Goal: Task Accomplishment & Management: Complete application form

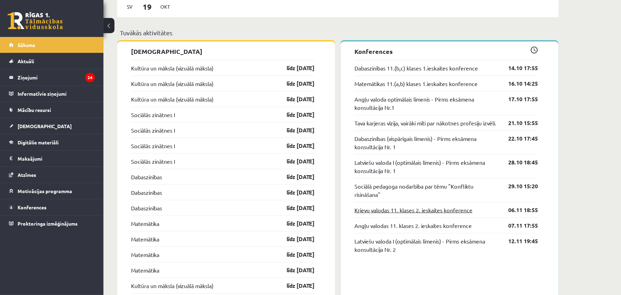
scroll to position [583, 0]
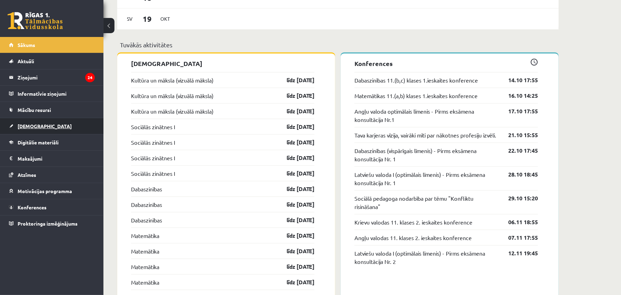
click at [36, 124] on span "[DEMOGRAPHIC_DATA]" at bounding box center [45, 126] width 54 height 6
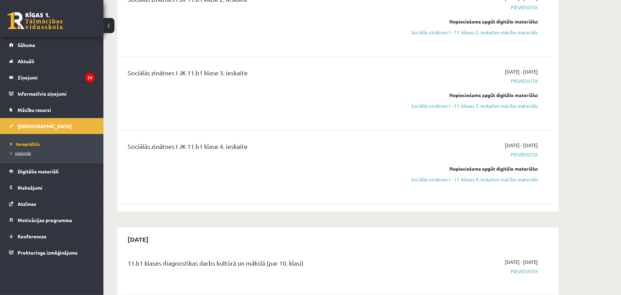
click at [26, 152] on span "Izlabotās" at bounding box center [20, 153] width 21 height 6
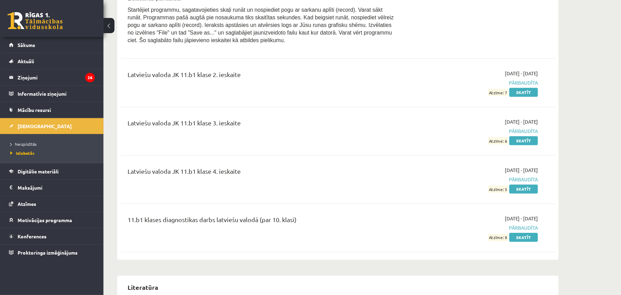
scroll to position [1503, 0]
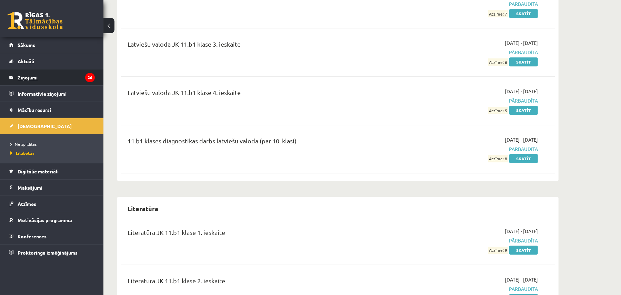
click at [27, 76] on legend "Ziņojumi 26" at bounding box center [56, 77] width 77 height 16
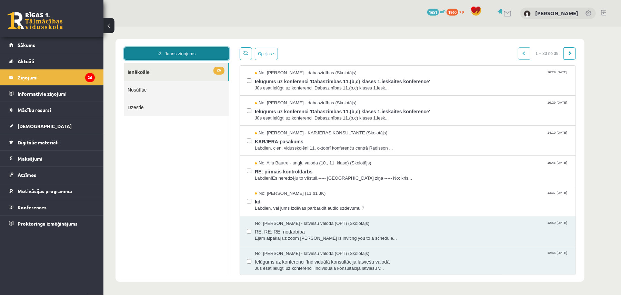
click at [172, 49] on link "Jauns ziņojums" at bounding box center [176, 53] width 105 height 12
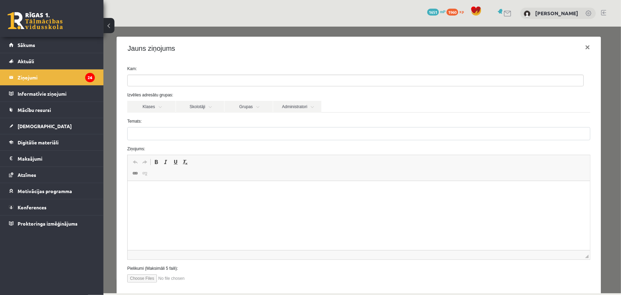
click at [297, 202] on html at bounding box center [358, 191] width 463 height 21
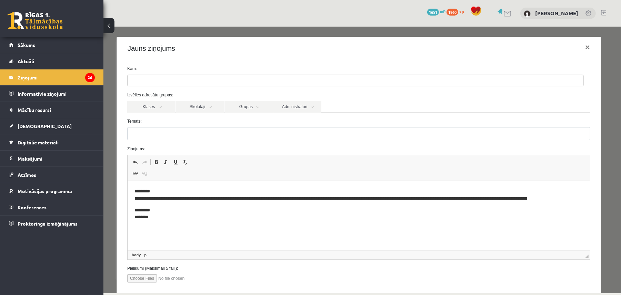
click at [145, 220] on p "********* ********" at bounding box center [355, 214] width 442 height 14
drag, startPoint x: 365, startPoint y: 200, endPoint x: 383, endPoint y: 201, distance: 18.0
click at [383, 201] on p "**********" at bounding box center [355, 195] width 442 height 14
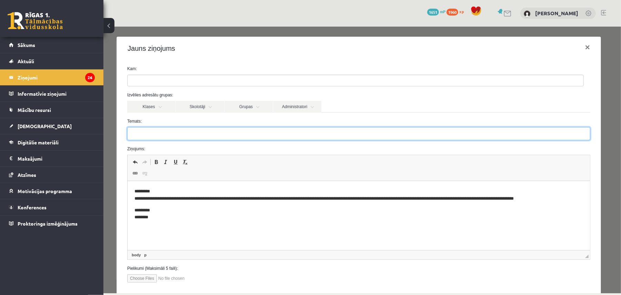
click at [297, 135] on input "Temats:" at bounding box center [358, 133] width 463 height 13
type input "**********"
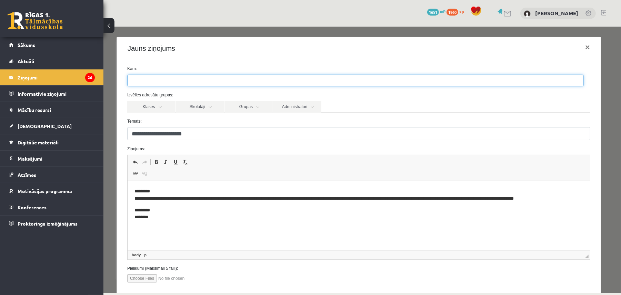
click at [196, 80] on ul at bounding box center [355, 80] width 456 height 11
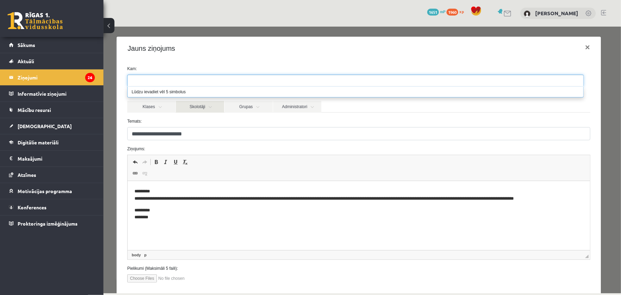
click at [207, 109] on link "Skolotāji" at bounding box center [200, 106] width 48 height 12
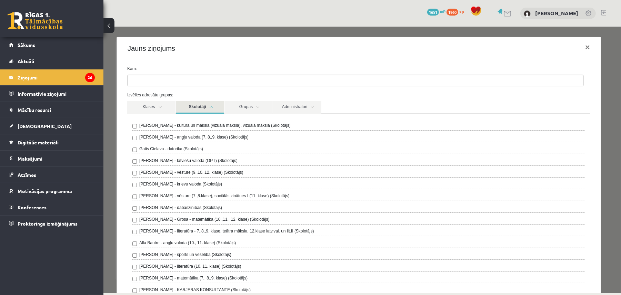
click at [215, 163] on label "Laila Jirgensone - latviešu valoda (OPT) (Skolotājs)" at bounding box center [188, 160] width 98 height 6
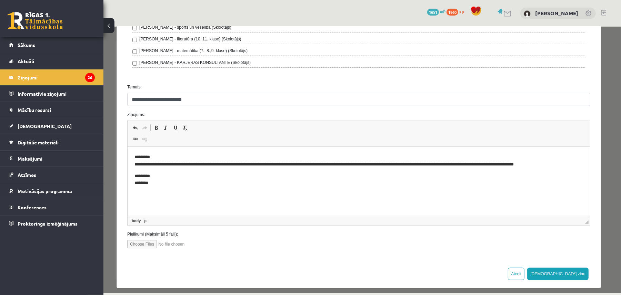
scroll to position [234, 0]
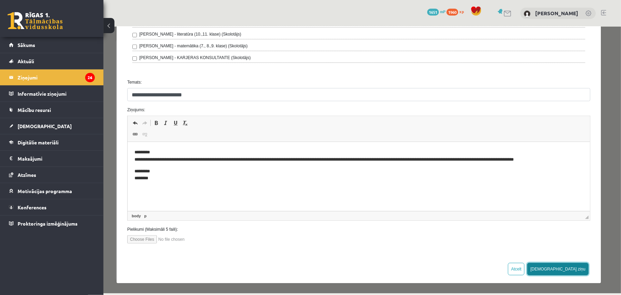
click at [567, 270] on button "Sūtīt ziņu" at bounding box center [557, 268] width 61 height 12
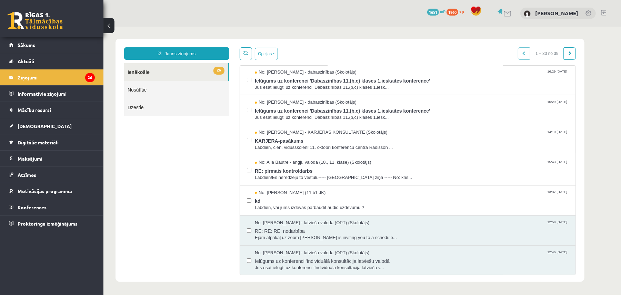
scroll to position [0, 0]
click at [330, 178] on span "Labdien!Es neredzēju to vēstuli.----- Oriģinālā ziņa ----- No: kris..." at bounding box center [412, 178] width 314 height 7
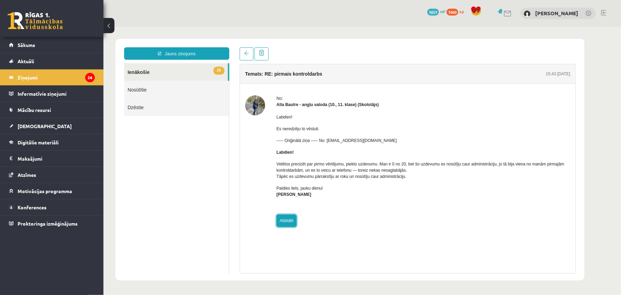
click at [279, 218] on link "Atbildēt" at bounding box center [286, 220] width 20 height 12
type input "**********"
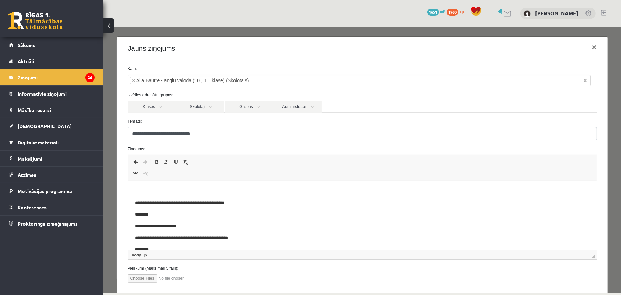
click at [162, 192] on p "Визуальный текстовый редактор, wiswyg-editor-47433880961280-1760451415-635" at bounding box center [362, 191] width 455 height 7
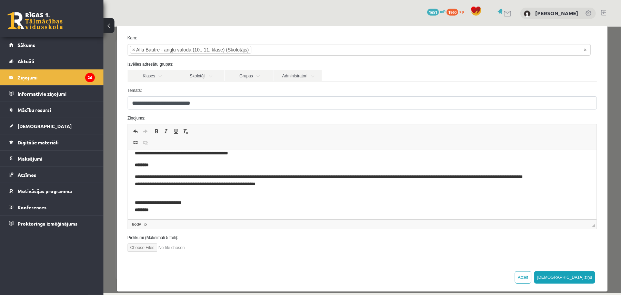
scroll to position [74, 0]
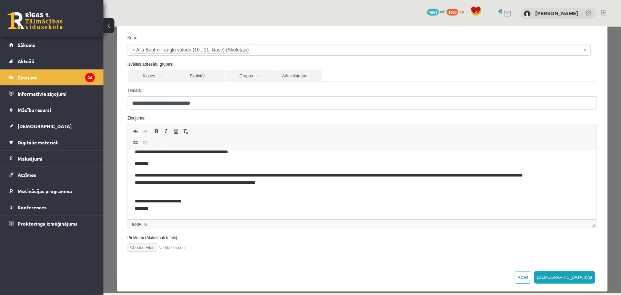
click at [147, 248] on input "file" at bounding box center [166, 247] width 78 height 8
type input "**********"
click at [185, 248] on input "file" at bounding box center [166, 247] width 78 height 8
click at [151, 247] on input "file" at bounding box center [166, 247] width 78 height 8
type input "**********"
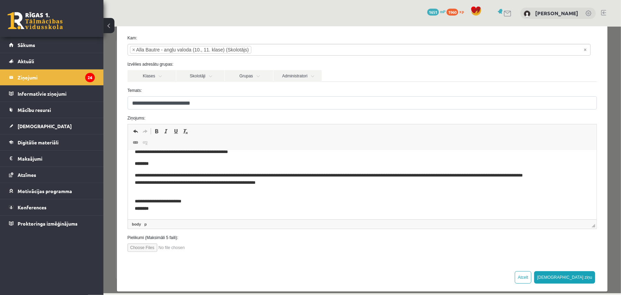
click at [185, 247] on input "file" at bounding box center [166, 247] width 78 height 8
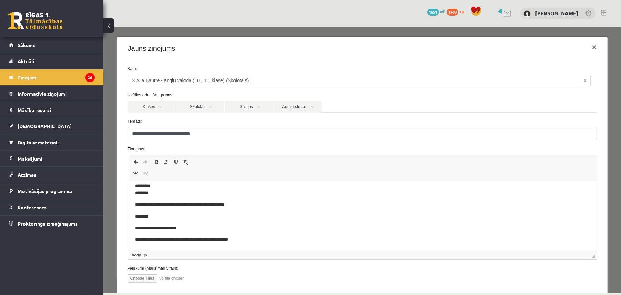
scroll to position [0, 0]
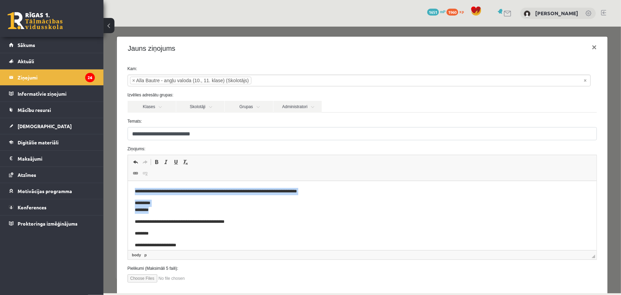
drag, startPoint x: 133, startPoint y: 193, endPoint x: 154, endPoint y: 210, distance: 27.3
click at [154, 210] on html "**********" at bounding box center [362, 252] width 469 height 143
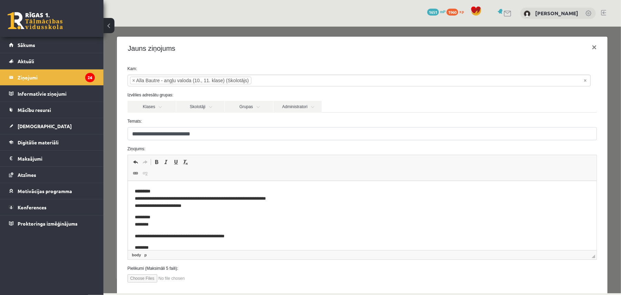
drag, startPoint x: 145, startPoint y: 227, endPoint x: 159, endPoint y: 241, distance: 20.0
click at [147, 228] on p "********* ********" at bounding box center [356, 221] width 442 height 14
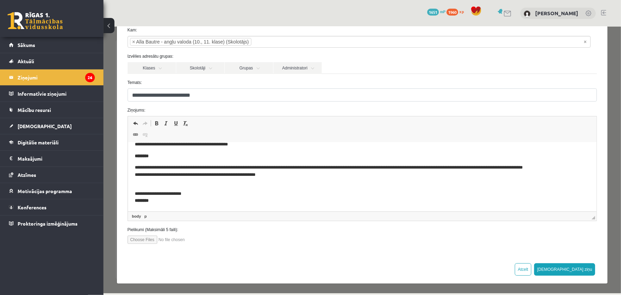
scroll to position [39, 0]
click at [147, 239] on input "file" at bounding box center [166, 239] width 78 height 8
type input "**********"
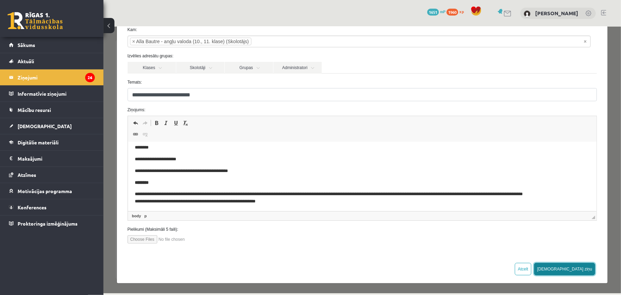
click at [578, 271] on button "Sūtīt ziņu" at bounding box center [564, 268] width 61 height 12
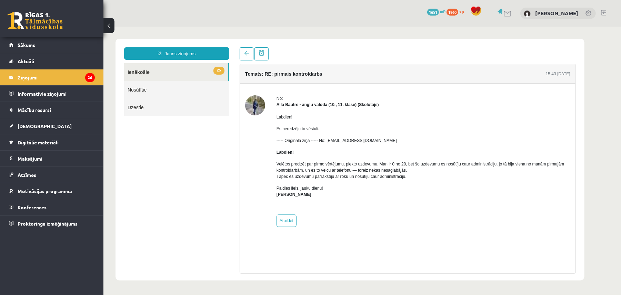
scroll to position [0, 0]
click at [142, 91] on link "Nosūtītie" at bounding box center [176, 89] width 105 height 18
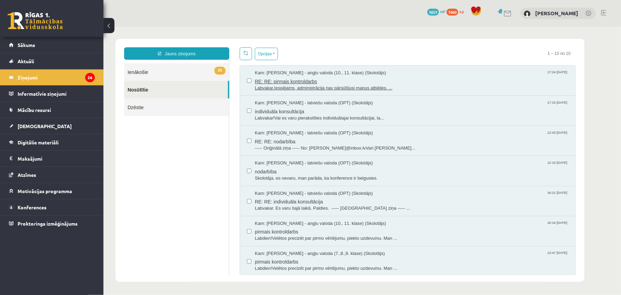
click at [313, 77] on span "RE: RE: pirmais kontroldarbs" at bounding box center [412, 80] width 314 height 9
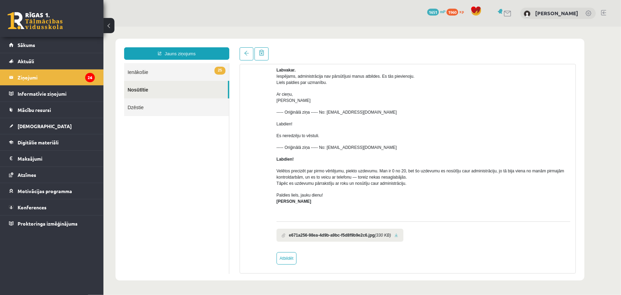
scroll to position [62, 0]
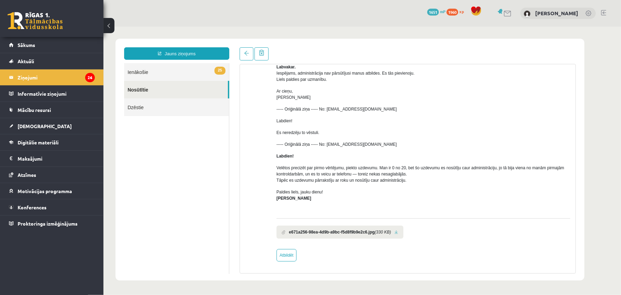
click at [324, 233] on b "e671a256-98ea-4d9b-a9bc-f5d8f9b9e2c6.jpg" at bounding box center [332, 231] width 86 height 6
click at [396, 234] on li "e671a256-98ea-4d9b-a9bc-f5d8f9b9e2c6.jpg (330 KB)" at bounding box center [339, 231] width 127 height 13
click at [396, 231] on link at bounding box center [396, 231] width 4 height 4
click at [41, 43] on link "Sākums" at bounding box center [52, 45] width 86 height 16
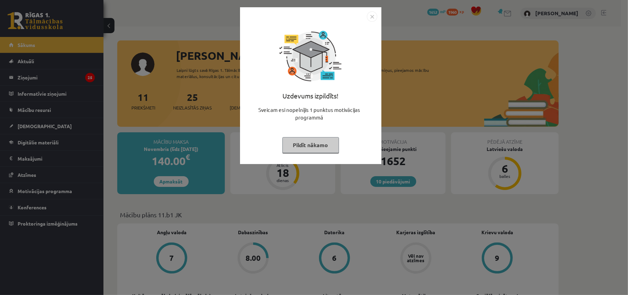
click at [313, 142] on button "Pildīt nākamo" at bounding box center [311, 145] width 57 height 16
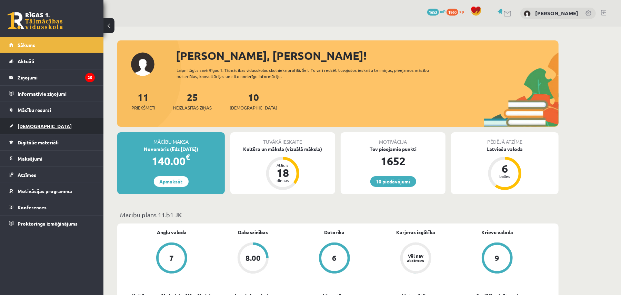
click at [72, 120] on link "[DEMOGRAPHIC_DATA]" at bounding box center [52, 126] width 86 height 16
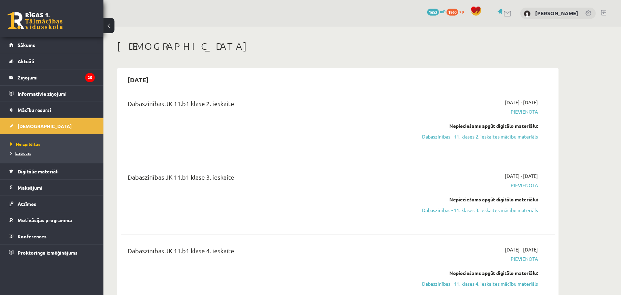
click at [27, 151] on span "Izlabotās" at bounding box center [20, 153] width 21 height 6
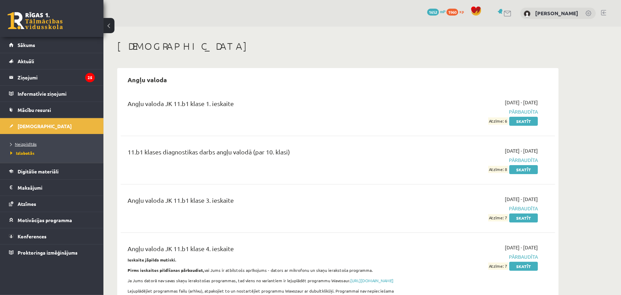
click at [24, 147] on link "Neizpildītās" at bounding box center [53, 144] width 86 height 6
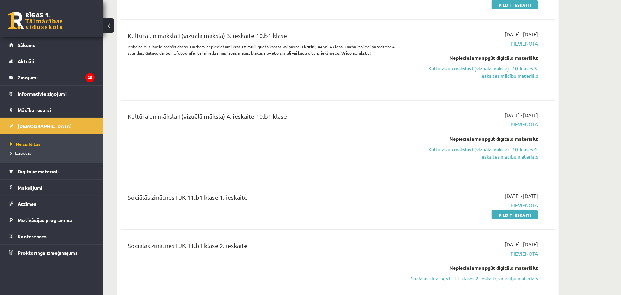
scroll to position [337, 0]
click at [515, 215] on link "Pildīt ieskaiti" at bounding box center [515, 214] width 46 height 9
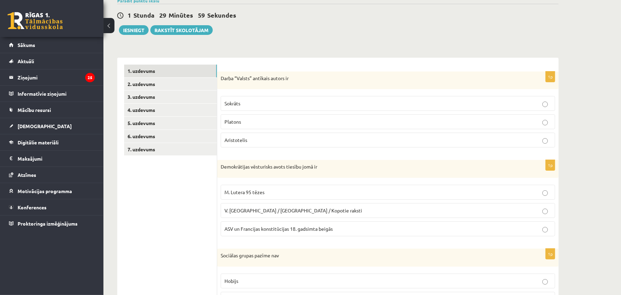
scroll to position [61, 0]
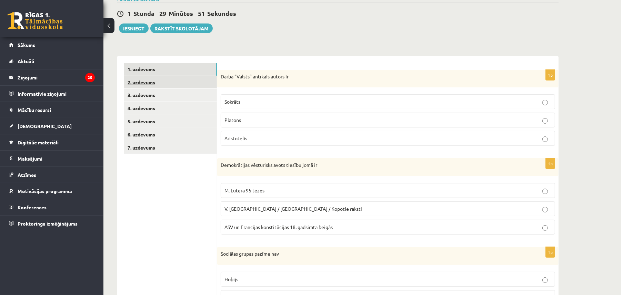
click at [159, 83] on link "2. uzdevums" at bounding box center [170, 82] width 93 height 13
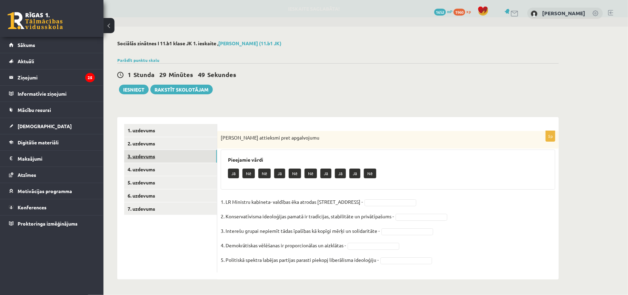
click at [163, 157] on link "3. uzdevums" at bounding box center [170, 156] width 93 height 13
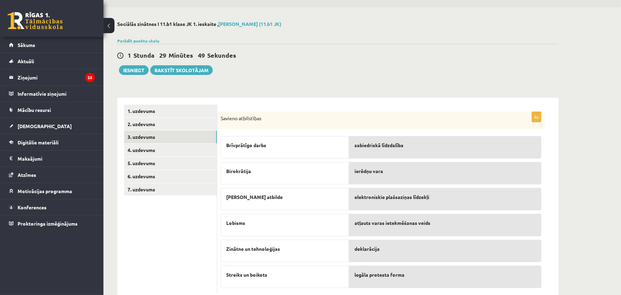
scroll to position [38, 0]
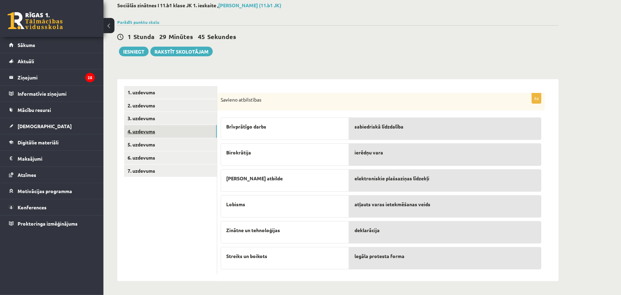
click at [166, 132] on link "4. uzdevums" at bounding box center [170, 131] width 93 height 13
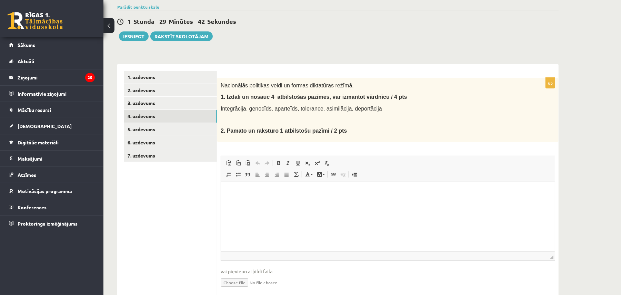
scroll to position [79, 0]
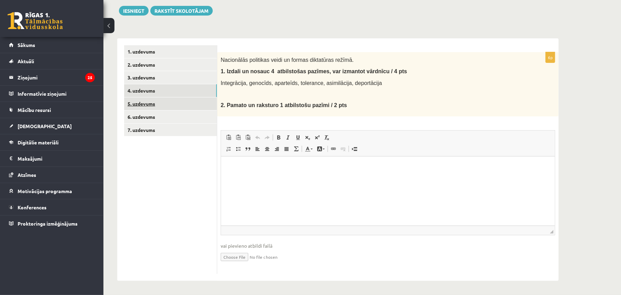
click at [162, 107] on link "5. uzdevums" at bounding box center [170, 103] width 93 height 13
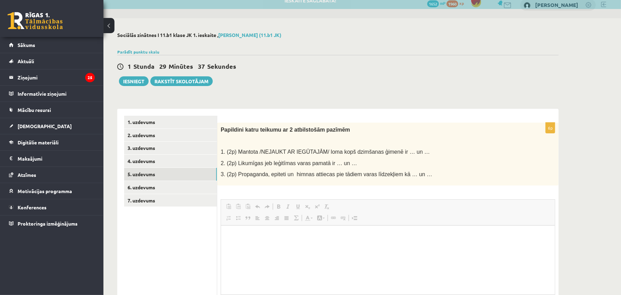
scroll to position [0, 0]
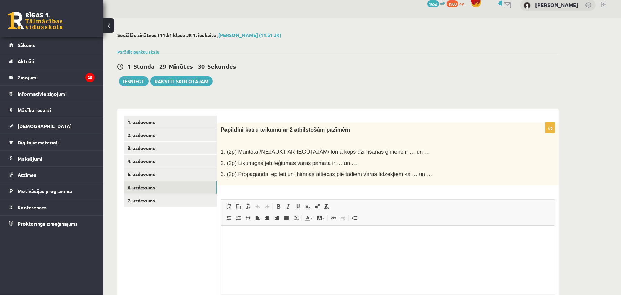
click at [178, 187] on link "6. uzdevums" at bounding box center [170, 187] width 93 height 13
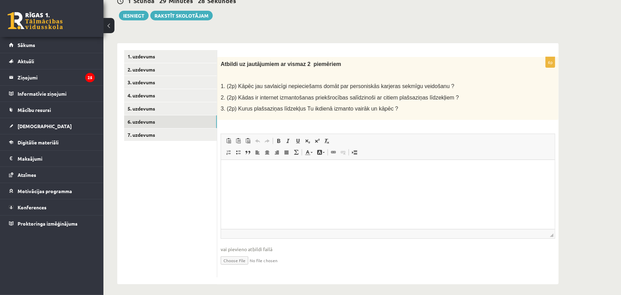
scroll to position [77, 0]
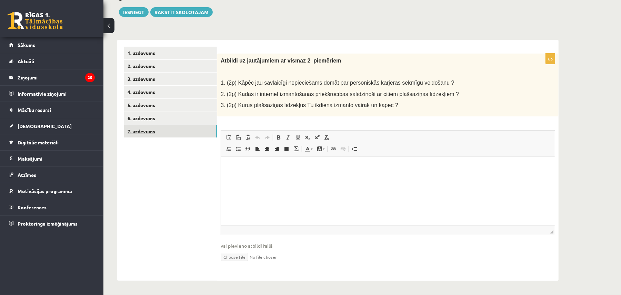
click at [156, 135] on link "7. uzdevums" at bounding box center [170, 131] width 93 height 13
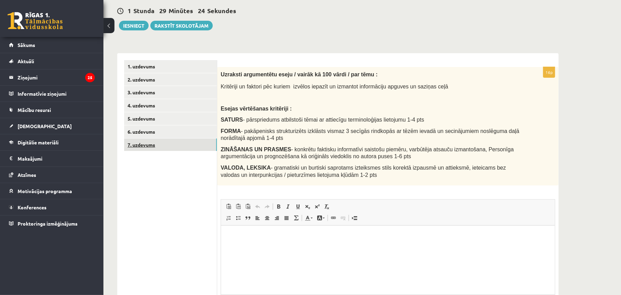
scroll to position [0, 0]
click at [165, 68] on link "1. uzdevums" at bounding box center [170, 66] width 93 height 13
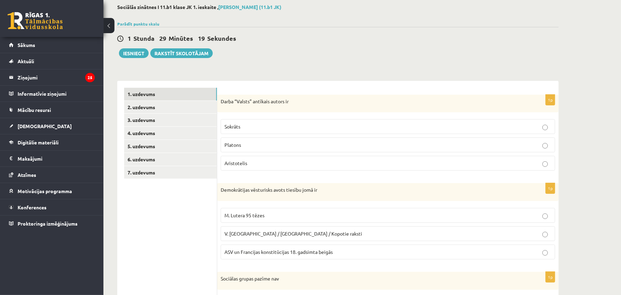
scroll to position [35, 0]
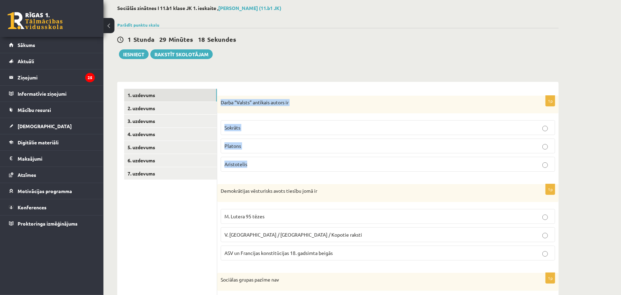
drag, startPoint x: 221, startPoint y: 102, endPoint x: 283, endPoint y: 157, distance: 83.3
click at [283, 157] on div "1p Darba “Valsts” antīkais autors ir Sokrāts [PERSON_NAME]" at bounding box center [388, 137] width 342 height 82
copy div "Darba “Valsts” antīkais autors ir Sokrāts [PERSON_NAME]"
click at [266, 146] on p "Platons" at bounding box center [388, 145] width 327 height 7
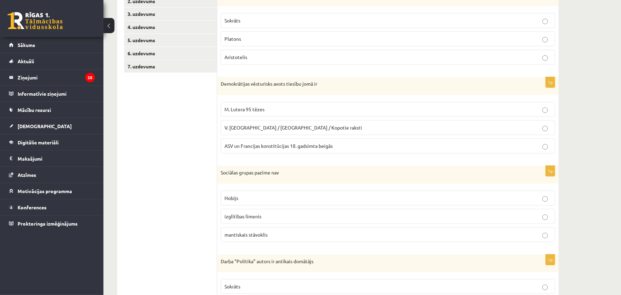
scroll to position [143, 0]
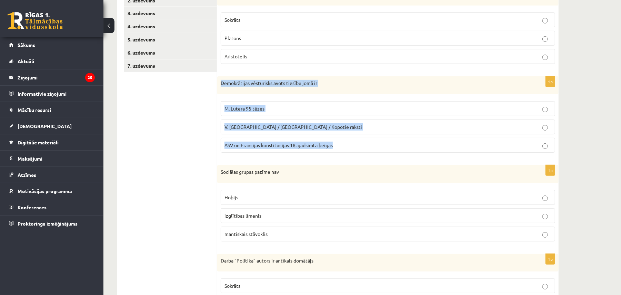
drag, startPoint x: 225, startPoint y: 85, endPoint x: 350, endPoint y: 149, distance: 141.0
click at [350, 149] on div "1p Demokrātijas vēsturisks avots tiesību jomā ir M. Lutera 95 tēzes V. [GEOGRAP…" at bounding box center [388, 117] width 342 height 82
copy div "Demokrātijas vēsturisks avots tiesību jomā ir M. Lutera 95 tēzes V. [GEOGRAPHIC…"
click at [305, 148] on span "ASV un Francijas konstitūcijas 18. gadsimta beigās" at bounding box center [279, 145] width 108 height 6
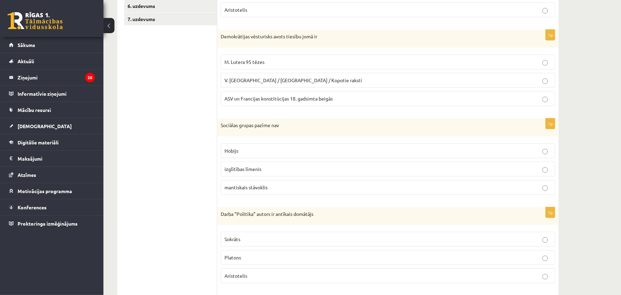
scroll to position [219, 0]
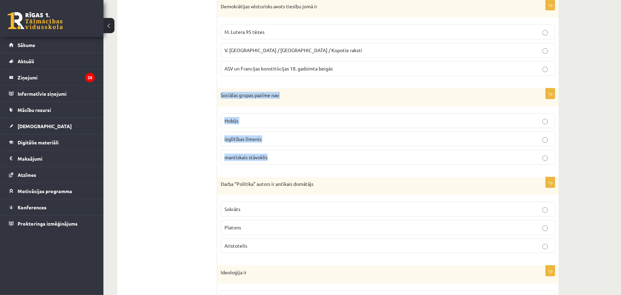
drag, startPoint x: 219, startPoint y: 97, endPoint x: 280, endPoint y: 152, distance: 81.8
click at [280, 152] on div "1p Sociālas grupas pazīme nav [GEOGRAPHIC_DATA] izglītības līmenis mantiskais s…" at bounding box center [388, 129] width 342 height 82
copy div "Sociālas grupas pazīme nav Hobijs izglītības līmenis mantiskais stāvoklis"
click at [263, 122] on p "Hobijs" at bounding box center [388, 120] width 327 height 7
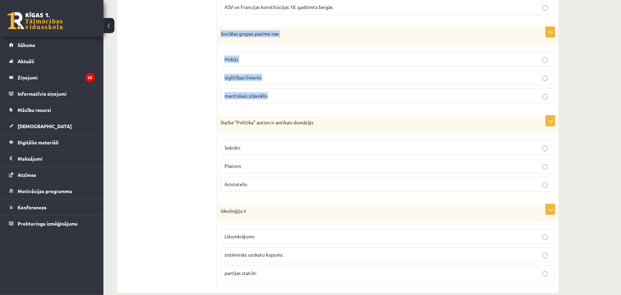
scroll to position [296, 0]
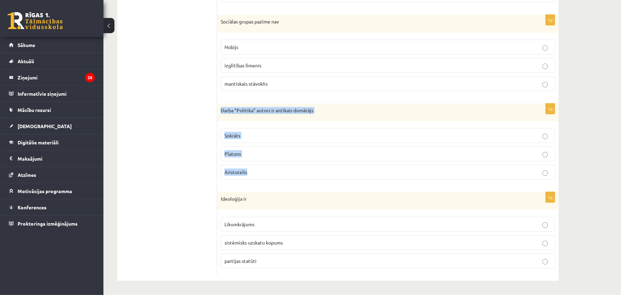
drag, startPoint x: 220, startPoint y: 108, endPoint x: 257, endPoint y: 167, distance: 69.8
click at [257, 167] on div "1p Darba “Politika” autors ir antīkais domātājs Sokrāts [PERSON_NAME]" at bounding box center [388, 144] width 342 height 82
copy div "Darba “Politika” autors ir antīkais domātājs Sokrāts [PERSON_NAME]"
click at [264, 165] on label "Aristotelis" at bounding box center [388, 172] width 335 height 15
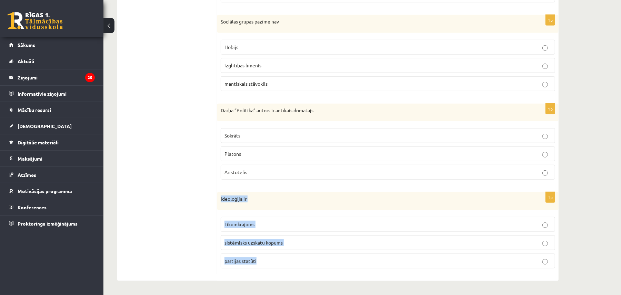
drag, startPoint x: 225, startPoint y: 199, endPoint x: 285, endPoint y: 260, distance: 85.6
click at [285, 260] on div "1p Ideoloģija ir Likumkrājums sistēmisks uzskatu kopums partijas statūti" at bounding box center [388, 233] width 342 height 82
copy div "Ideoloģija ir Likumkrājums sistēmisks uzskatu kopums partijas statūti"
click at [303, 235] on label "sistēmisks uzskatu kopums" at bounding box center [388, 242] width 335 height 15
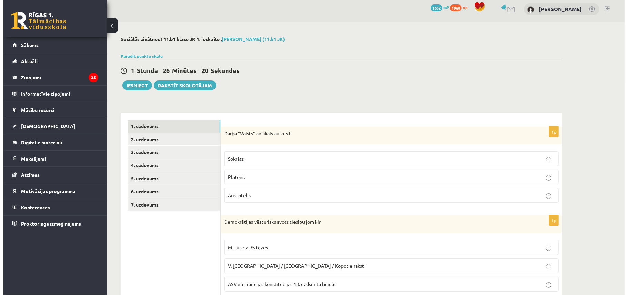
scroll to position [0, 0]
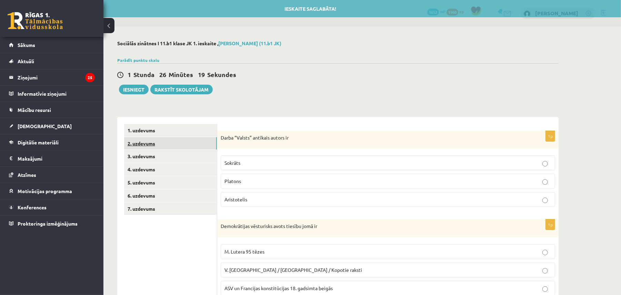
click at [174, 146] on link "2. uzdevums" at bounding box center [170, 143] width 93 height 13
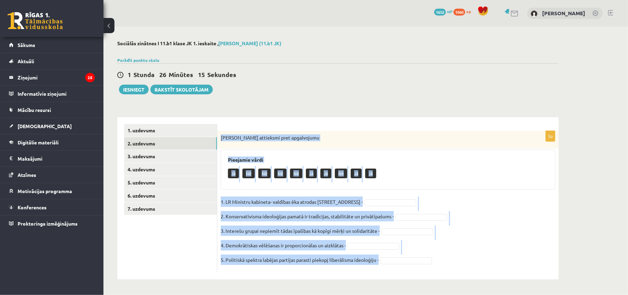
drag, startPoint x: 229, startPoint y: 145, endPoint x: 394, endPoint y: 257, distance: 198.9
click at [394, 257] on div "5p Izsaki attieksmi pret apgalvojumu Pieejamie vārdi Jā Nē Nē Nē Nē Jā Jā Nē Jā…" at bounding box center [388, 201] width 342 height 141
copy div "[PERSON_NAME] attieksmi pret apgalvojumu Pieejamie vārdi Jā Nē Nē Nē Nē Jā Jā N…"
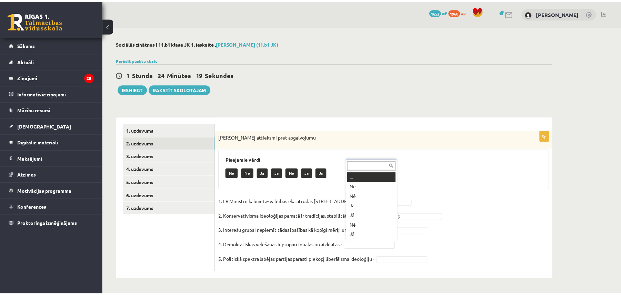
scroll to position [8, 0]
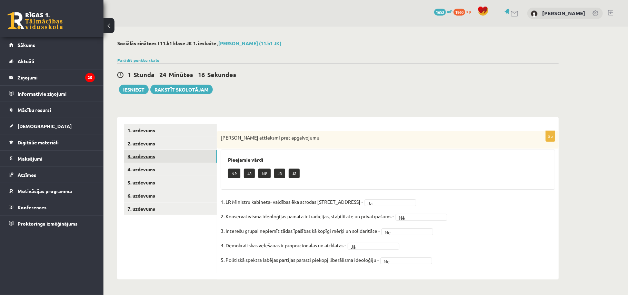
click at [163, 155] on link "3. uzdevums" at bounding box center [170, 156] width 93 height 13
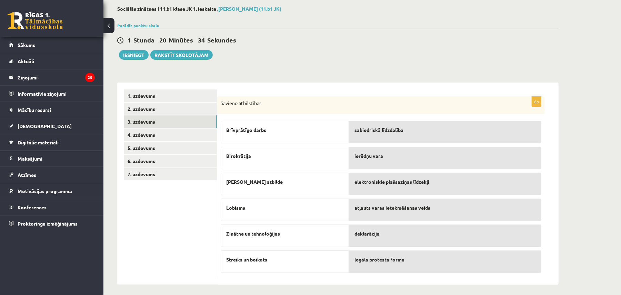
scroll to position [39, 0]
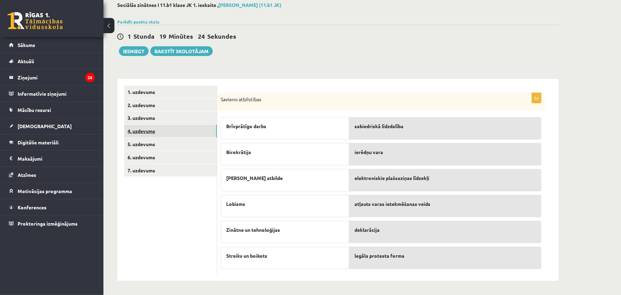
click at [152, 133] on link "4. uzdevums" at bounding box center [170, 131] width 93 height 13
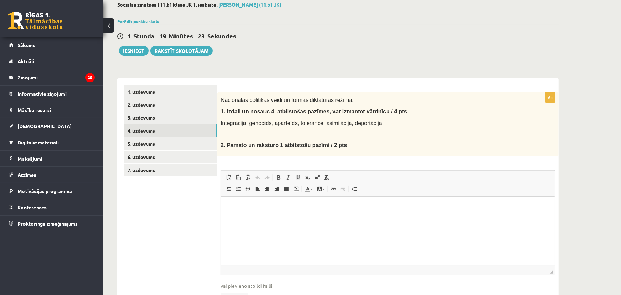
scroll to position [0, 0]
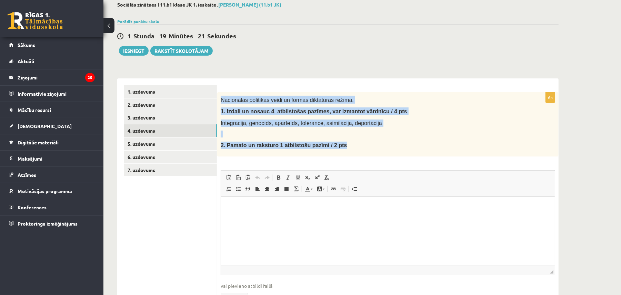
drag, startPoint x: 219, startPoint y: 97, endPoint x: 345, endPoint y: 146, distance: 134.5
click at [345, 146] on div "Nacionālās politikas veidi un formas diktatūras režīmā. 1. I zdali un nosauc 4 …" at bounding box center [388, 124] width 342 height 64
copy div "Nacionālās politikas veidi un formas diktatūras režīmā. 1. I zdali un nosauc 4 …"
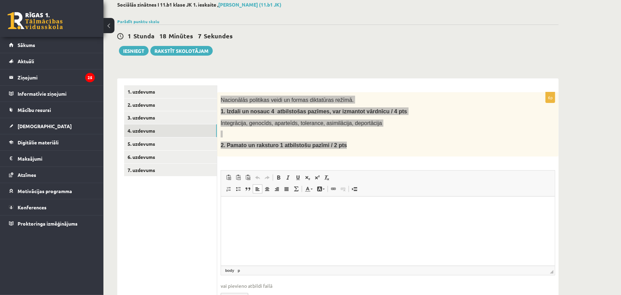
click at [426, 217] on html at bounding box center [388, 206] width 334 height 21
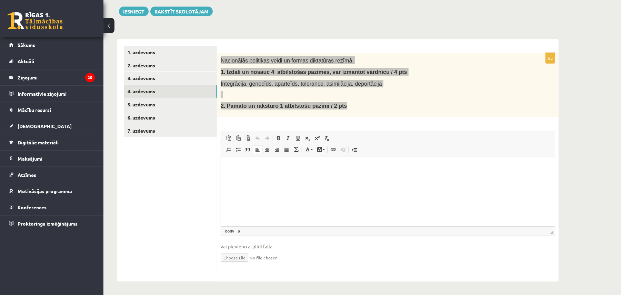
scroll to position [79, 0]
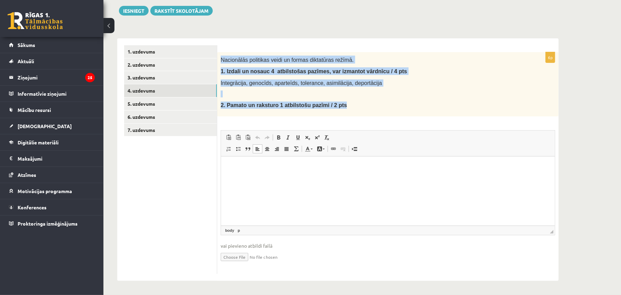
click at [242, 258] on input "file" at bounding box center [388, 256] width 335 height 14
type input "**********"
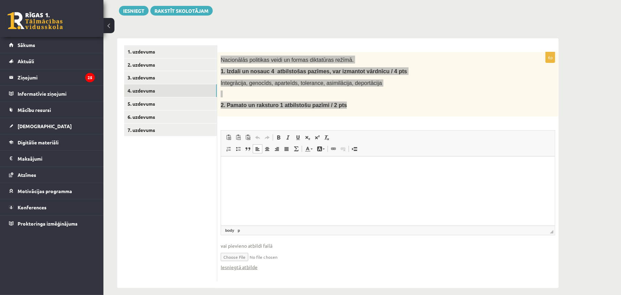
click at [349, 177] on html at bounding box center [388, 166] width 334 height 21
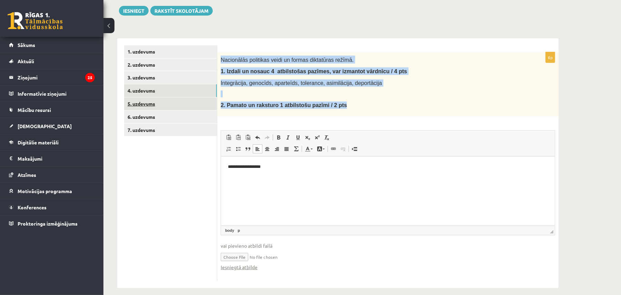
click at [173, 107] on link "5. uzdevums" at bounding box center [170, 103] width 93 height 13
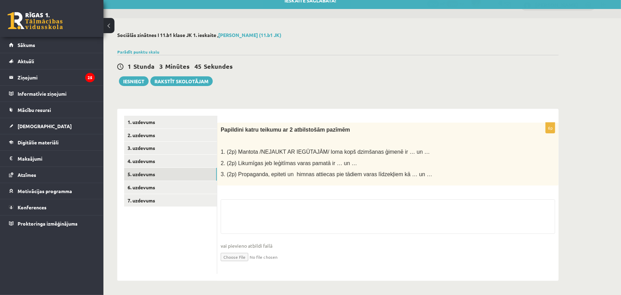
scroll to position [8, 0]
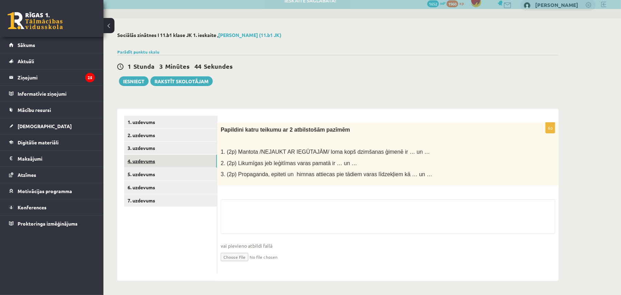
click at [173, 160] on link "4. uzdevums" at bounding box center [170, 161] width 93 height 13
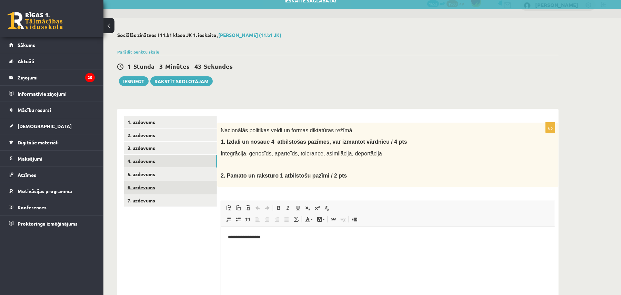
scroll to position [0, 0]
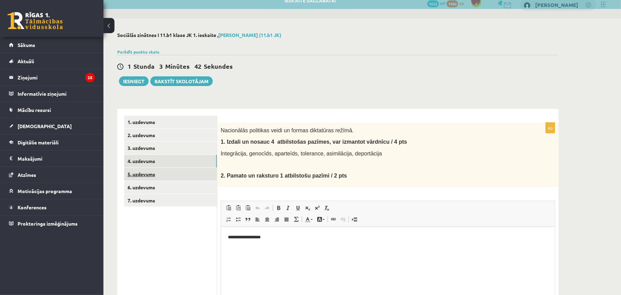
click at [164, 176] on link "5. uzdevums" at bounding box center [170, 174] width 93 height 13
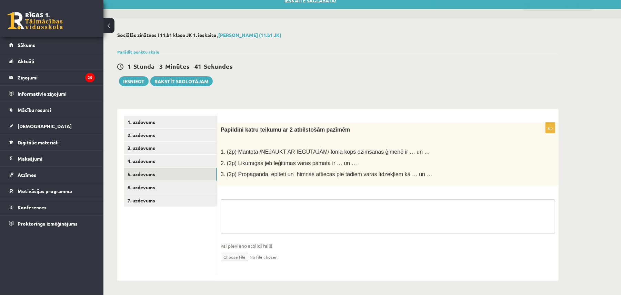
click at [248, 217] on textarea at bounding box center [388, 216] width 335 height 34
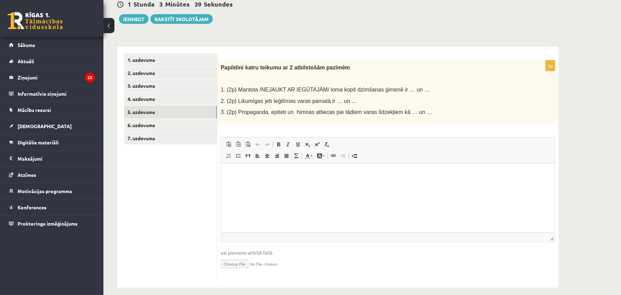
scroll to position [77, 0]
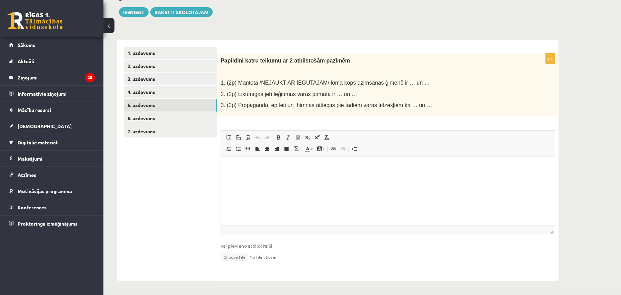
click at [270, 177] on html at bounding box center [388, 166] width 334 height 21
click at [169, 118] on link "6. uzdevums" at bounding box center [170, 118] width 93 height 13
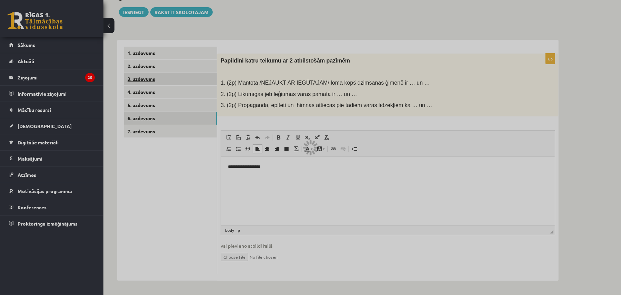
scroll to position [8, 0]
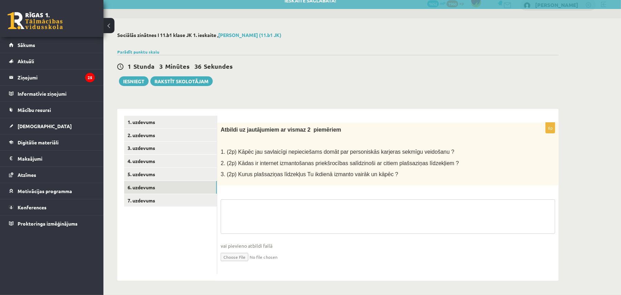
click at [260, 221] on textarea at bounding box center [388, 216] width 335 height 34
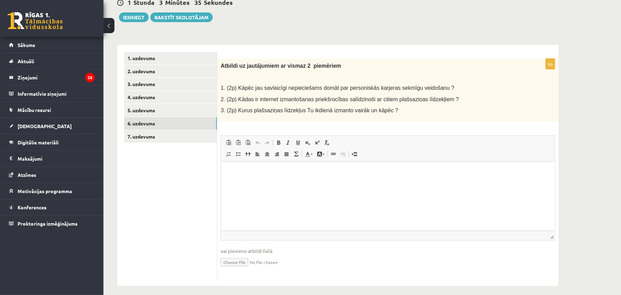
scroll to position [77, 0]
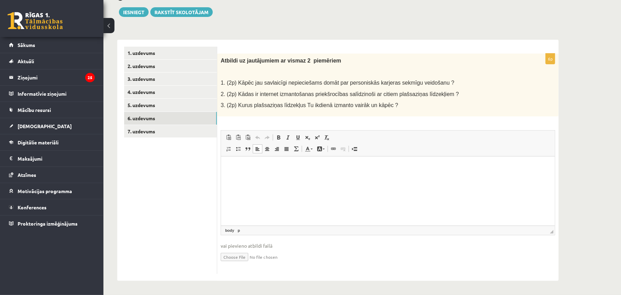
click at [260, 177] on html at bounding box center [388, 166] width 334 height 21
click at [164, 133] on link "7. uzdevums" at bounding box center [170, 131] width 93 height 13
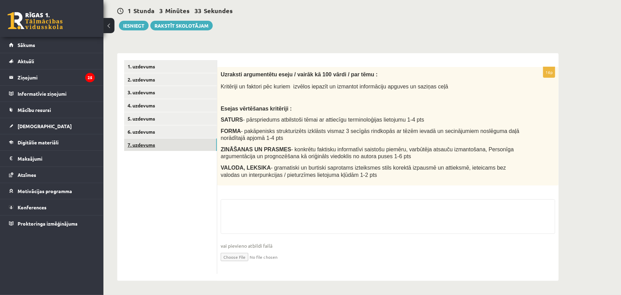
scroll to position [64, 0]
click at [274, 205] on textarea at bounding box center [388, 216] width 335 height 34
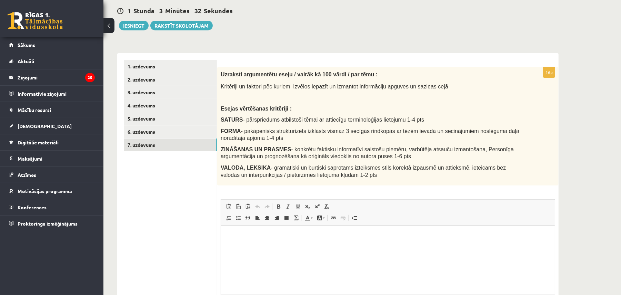
scroll to position [0, 0]
click at [263, 244] on html at bounding box center [388, 235] width 334 height 21
click at [146, 106] on link "4. uzdevums" at bounding box center [170, 105] width 93 height 13
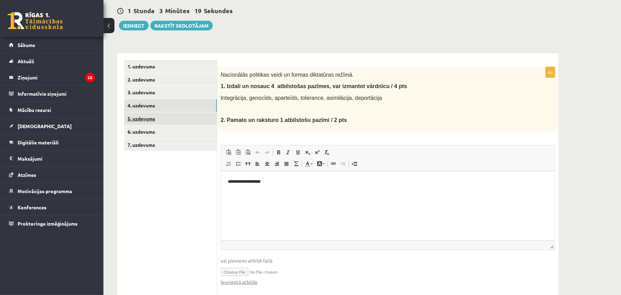
click at [163, 120] on link "5. uzdevums" at bounding box center [170, 118] width 93 height 13
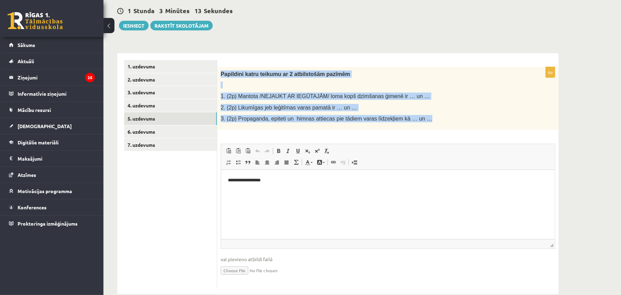
drag, startPoint x: 221, startPoint y: 73, endPoint x: 413, endPoint y: 119, distance: 197.5
click at [413, 119] on div "Papildini katru teikumu ar 2 atbilstošām pazīmēm 1. (2p) Mantota /NEJAUKT AR IE…" at bounding box center [388, 98] width 342 height 63
copy div "Papildini katru teikumu ar 2 atbilstošām pazīmēm 1. (2p) Mantota /NEJAUKT AR IE…"
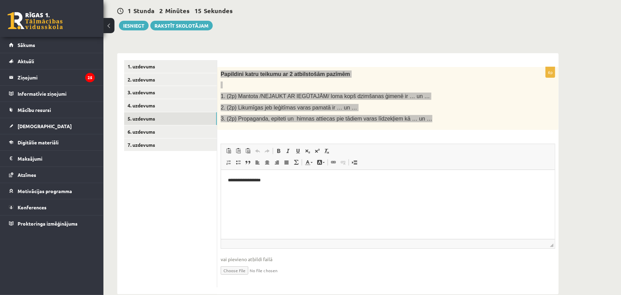
click at [341, 190] on html "**********" at bounding box center [388, 179] width 334 height 21
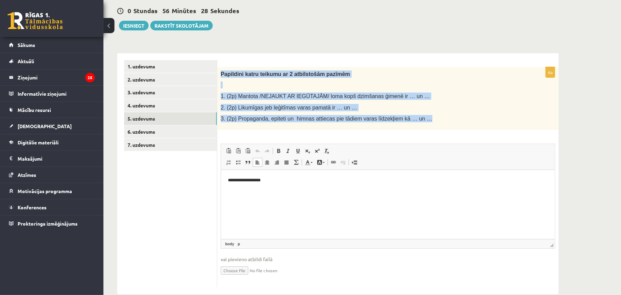
click at [246, 272] on input "file" at bounding box center [388, 270] width 335 height 14
type input "**********"
click at [162, 134] on link "6. uzdevums" at bounding box center [170, 131] width 93 height 13
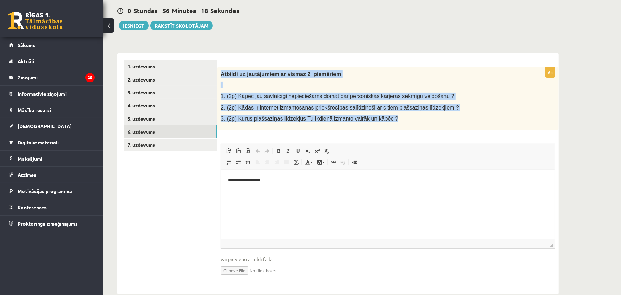
drag, startPoint x: 221, startPoint y: 73, endPoint x: 388, endPoint y: 119, distance: 172.8
click at [388, 119] on div "Atbildi uz jautājumiem ar vismaz 2 piemēriem 1. (2p) Kāpēc jau savlaicīgi nepie…" at bounding box center [388, 98] width 342 height 63
copy div "Atbildi uz jautājumiem ar vismaz 2 piemēriem 1. (2p) Kāpēc jau savlaicīgi nepie…"
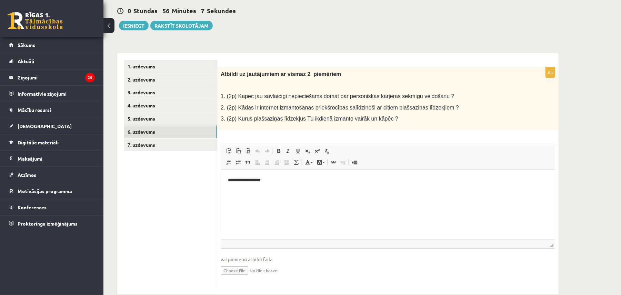
click at [388, 258] on span "vai pievieno atbildi failā" at bounding box center [388, 258] width 335 height 7
click at [243, 271] on input "file" at bounding box center [388, 270] width 335 height 14
type input "**********"
click at [163, 141] on link "7. uzdevums" at bounding box center [170, 144] width 93 height 13
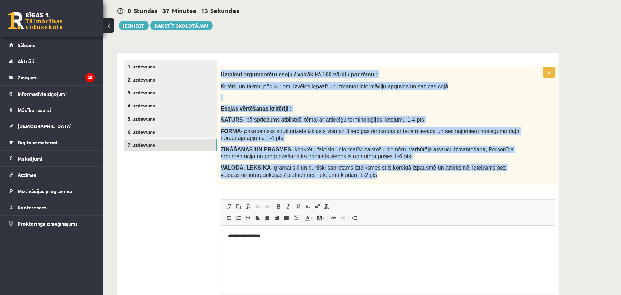
drag, startPoint x: 220, startPoint y: 75, endPoint x: 364, endPoint y: 176, distance: 175.8
click at [364, 176] on div "Uzraksti argumentētu eseju / vairāk kā 100 vārdi / par tēmu : Kritēriji un fakt…" at bounding box center [388, 126] width 342 height 118
copy div "Uzraksti argumentētu eseju / vairāk kā 100 vārdi / par tēmu : Kritēriji un fakt…"
click at [328, 33] on div "**********" at bounding box center [337, 163] width 469 height 400
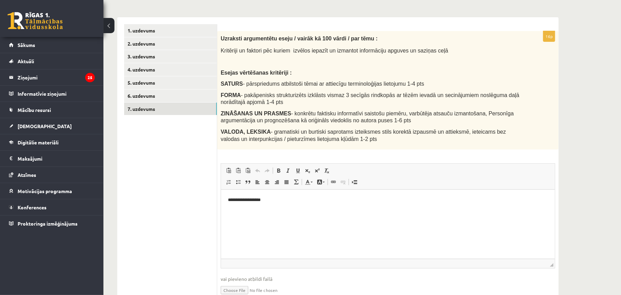
scroll to position [133, 0]
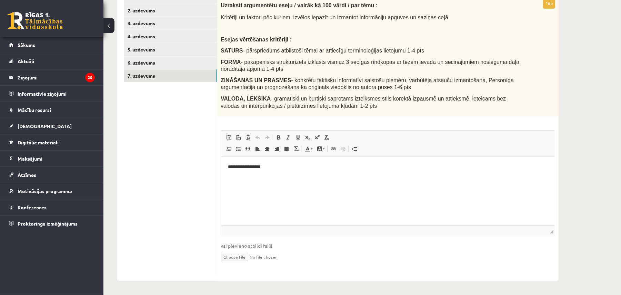
click at [242, 257] on input "file" at bounding box center [388, 256] width 335 height 14
type input "**********"
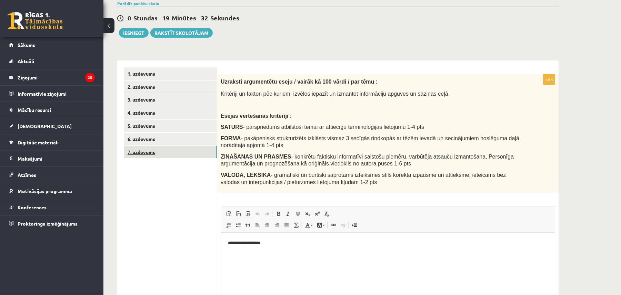
scroll to position [56, 0]
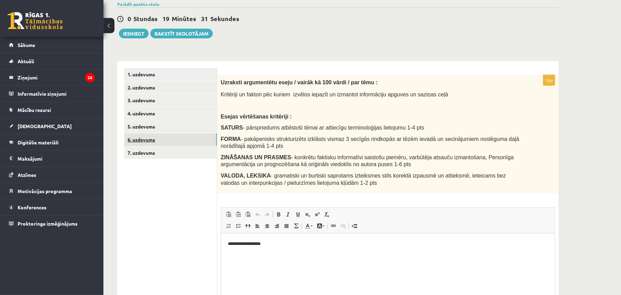
click at [161, 137] on link "6. uzdevums" at bounding box center [170, 139] width 93 height 13
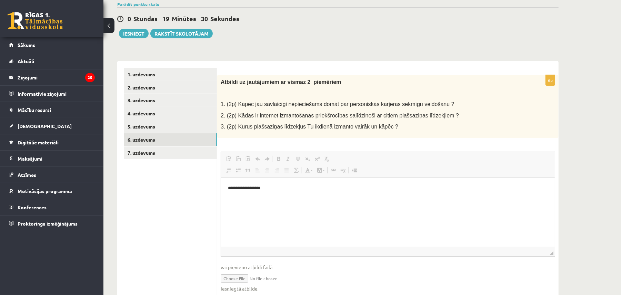
scroll to position [0, 0]
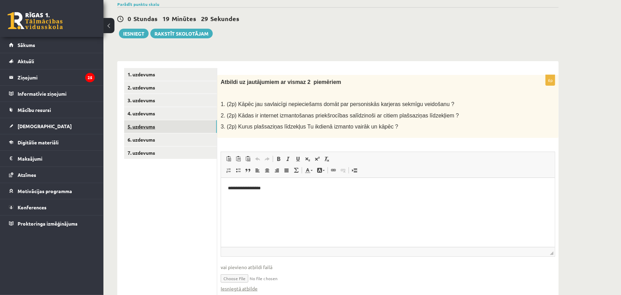
click at [159, 128] on link "5. uzdevums" at bounding box center [170, 126] width 93 height 13
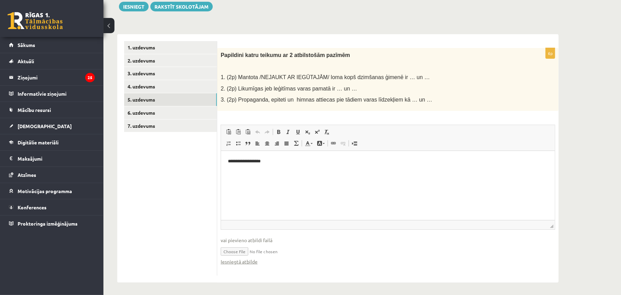
scroll to position [85, 0]
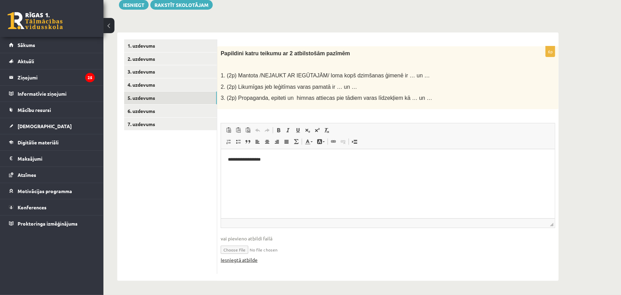
click at [249, 263] on link "Iesniegtā atbilde" at bounding box center [239, 259] width 37 height 7
click at [181, 113] on link "6. uzdevums" at bounding box center [170, 111] width 93 height 13
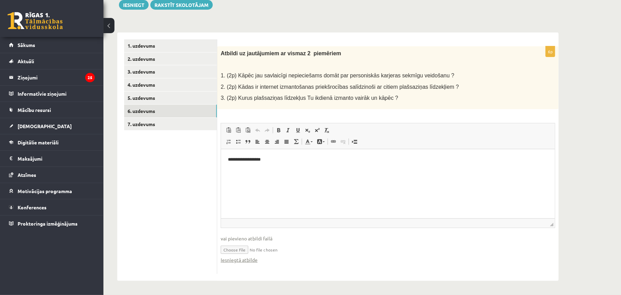
scroll to position [0, 0]
click at [151, 126] on link "7. uzdevums" at bounding box center [170, 124] width 93 height 13
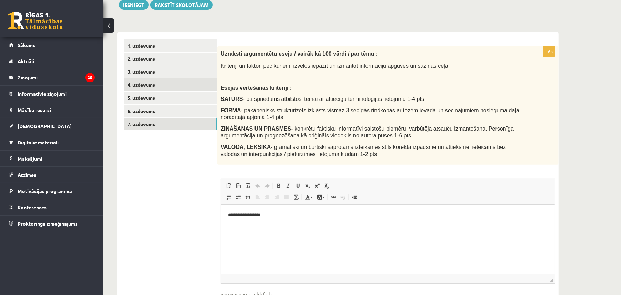
click at [156, 85] on link "4. uzdevums" at bounding box center [170, 84] width 93 height 13
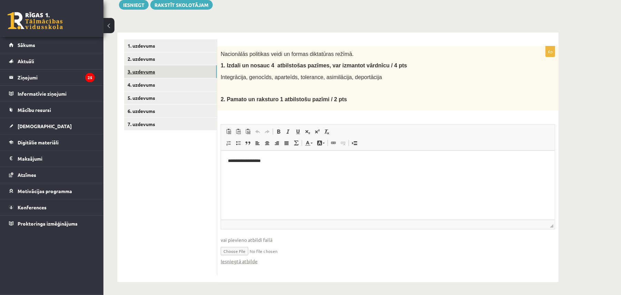
click at [166, 75] on link "3. uzdevums" at bounding box center [170, 71] width 93 height 13
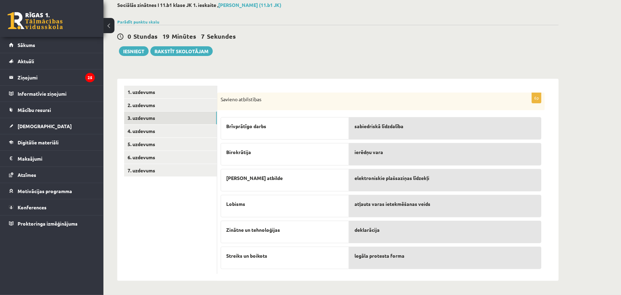
scroll to position [39, 0]
click at [173, 104] on link "2. uzdevums" at bounding box center [170, 105] width 93 height 13
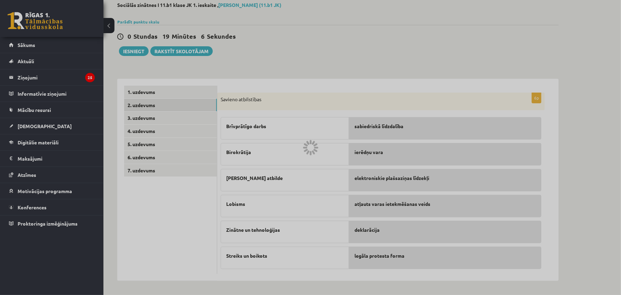
scroll to position [0, 0]
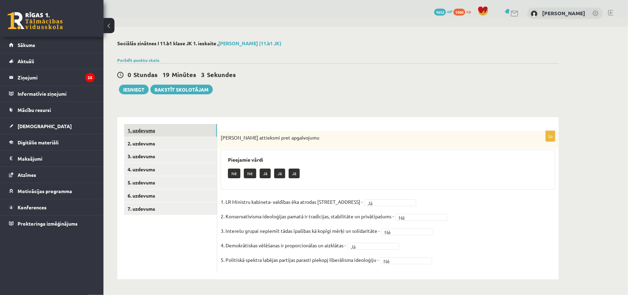
click at [162, 129] on link "1. uzdevums" at bounding box center [170, 130] width 93 height 13
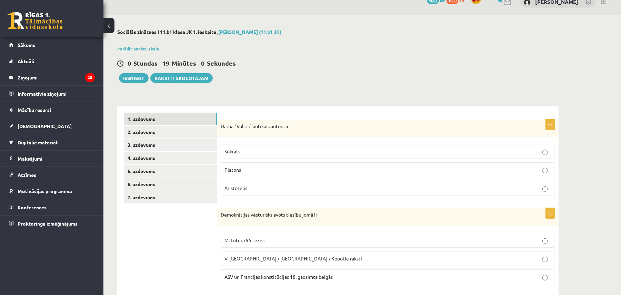
scroll to position [5, 0]
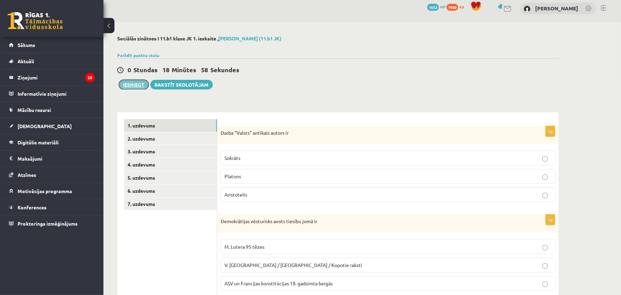
click at [138, 86] on button "Iesniegt" at bounding box center [134, 85] width 30 height 10
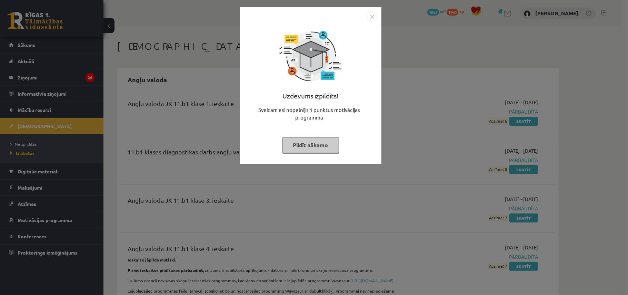
click at [321, 142] on button "Pildīt nākamo" at bounding box center [311, 145] width 57 height 16
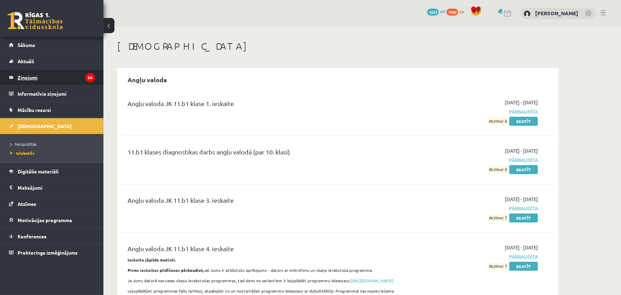
click at [56, 84] on legend "Ziņojumi 26" at bounding box center [56, 77] width 77 height 16
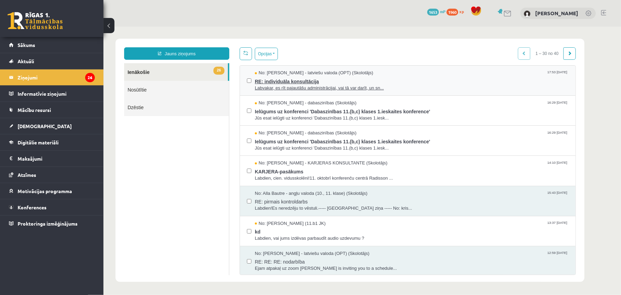
click at [355, 85] on span "Labvakar, es rīt pajautāšu administrācijai, vai tā var darīt, un sn..." at bounding box center [412, 88] width 314 height 7
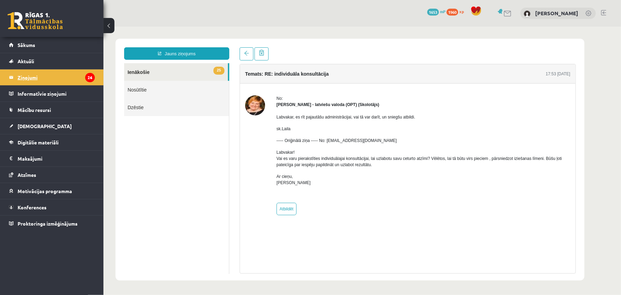
click at [42, 78] on legend "Ziņojumi 26" at bounding box center [56, 77] width 77 height 16
